Goal: Information Seeking & Learning: Learn about a topic

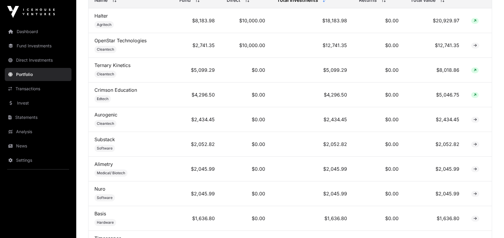
scroll to position [263, 0]
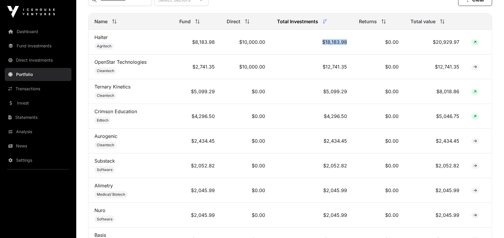
drag, startPoint x: 323, startPoint y: 45, endPoint x: 353, endPoint y: 46, distance: 29.8
click at [353, 46] on tr "Halter Agritech $8,183.98 $10,000.00 $18,183.98 $0.00 $20,929.97" at bounding box center [291, 42] width 404 height 25
click at [353, 46] on td "$0.00" at bounding box center [378, 42] width 51 height 25
drag, startPoint x: 302, startPoint y: 49, endPoint x: 354, endPoint y: 49, distance: 52.5
click at [354, 49] on tr "Halter Agritech $8,183.98 $10,000.00 $18,183.98 $0.00 $20,929.97" at bounding box center [291, 42] width 404 height 25
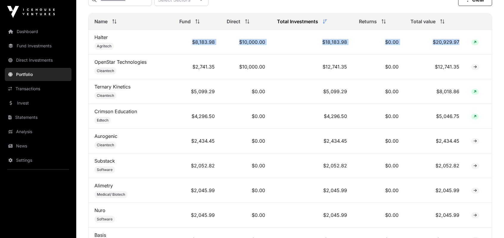
drag, startPoint x: 481, startPoint y: 46, endPoint x: 145, endPoint y: 44, distance: 336.2
click at [145, 44] on tr "Halter Agritech $8,183.98 $10,000.00 $18,183.98 $0.00 $20,929.97" at bounding box center [291, 42] width 404 height 25
click at [147, 44] on td "Halter Agritech" at bounding box center [131, 42] width 85 height 25
drag, startPoint x: 270, startPoint y: 46, endPoint x: 92, endPoint y: 39, distance: 177.8
click at [94, 39] on tr "Halter Agritech $8,183.98 $10,000.00 $18,183.98 $0.00 $20,929.97" at bounding box center [291, 42] width 404 height 25
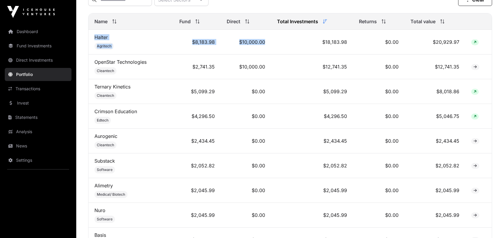
click at [92, 39] on td "Halter Agritech" at bounding box center [131, 42] width 85 height 25
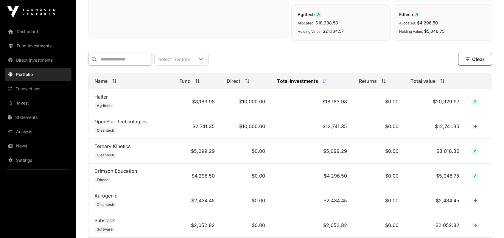
click at [126, 58] on input "text" at bounding box center [120, 59] width 64 height 13
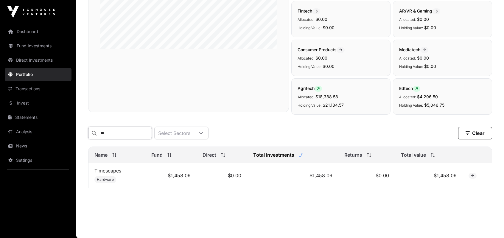
scroll to position [132, 0]
type input "***"
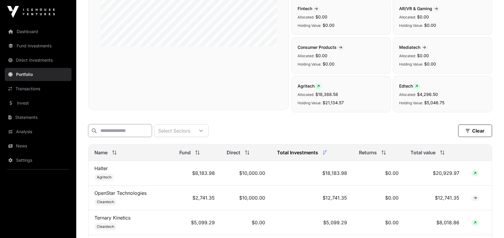
scroll to position [203, 0]
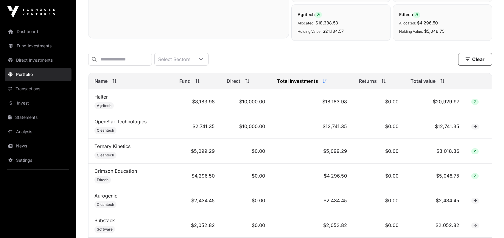
drag, startPoint x: 105, startPoint y: 100, endPoint x: 115, endPoint y: 100, distance: 10.1
click at [105, 100] on link "Halter" at bounding box center [100, 97] width 13 height 6
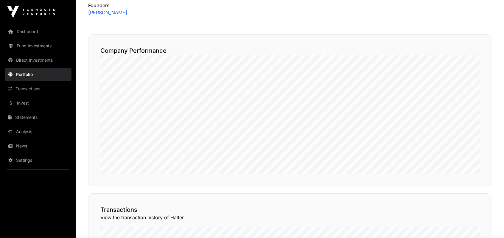
scroll to position [131, 0]
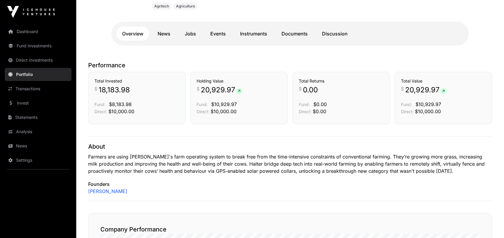
click at [167, 33] on link "News" at bounding box center [164, 34] width 25 height 14
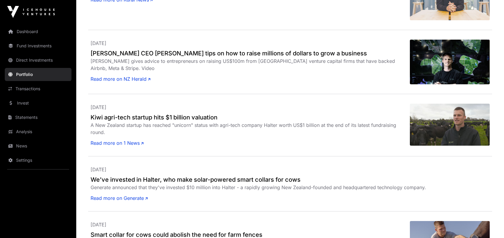
scroll to position [518, 0]
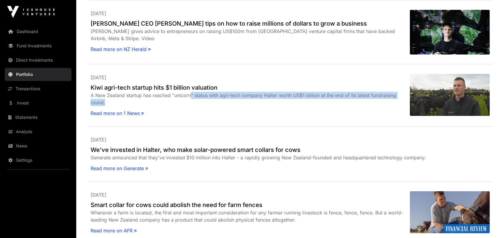
drag, startPoint x: 192, startPoint y: 94, endPoint x: 193, endPoint y: 99, distance: 5.0
click at [193, 99] on div "A New Zealand startup has reached "unicorn" status with agri-tech company Halte…" at bounding box center [251, 99] width 320 height 14
